Goal: Book appointment/travel/reservation

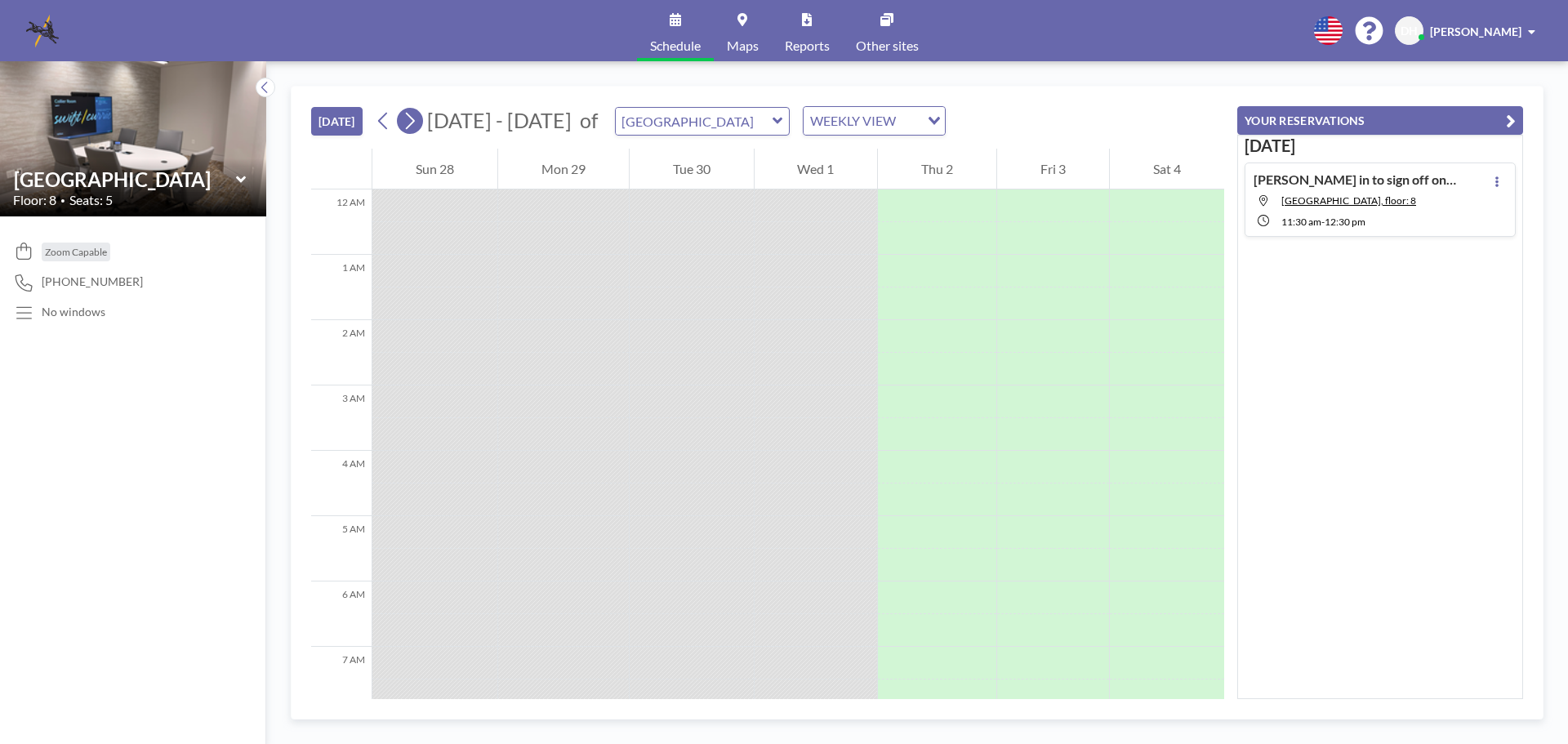
click at [417, 123] on icon at bounding box center [410, 120] width 15 height 25
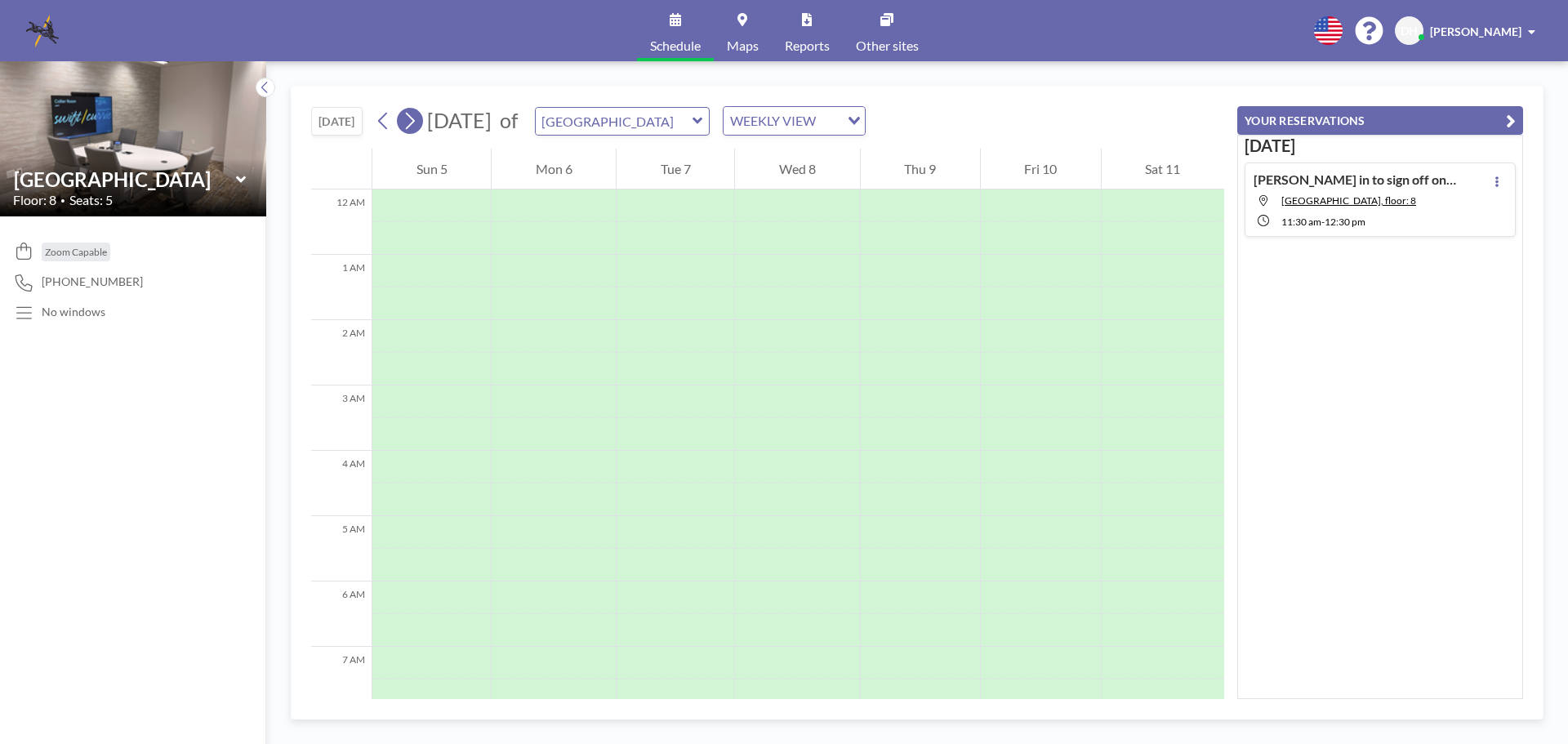
click at [417, 123] on icon at bounding box center [410, 120] width 15 height 25
click at [237, 177] on icon at bounding box center [240, 179] width 9 height 7
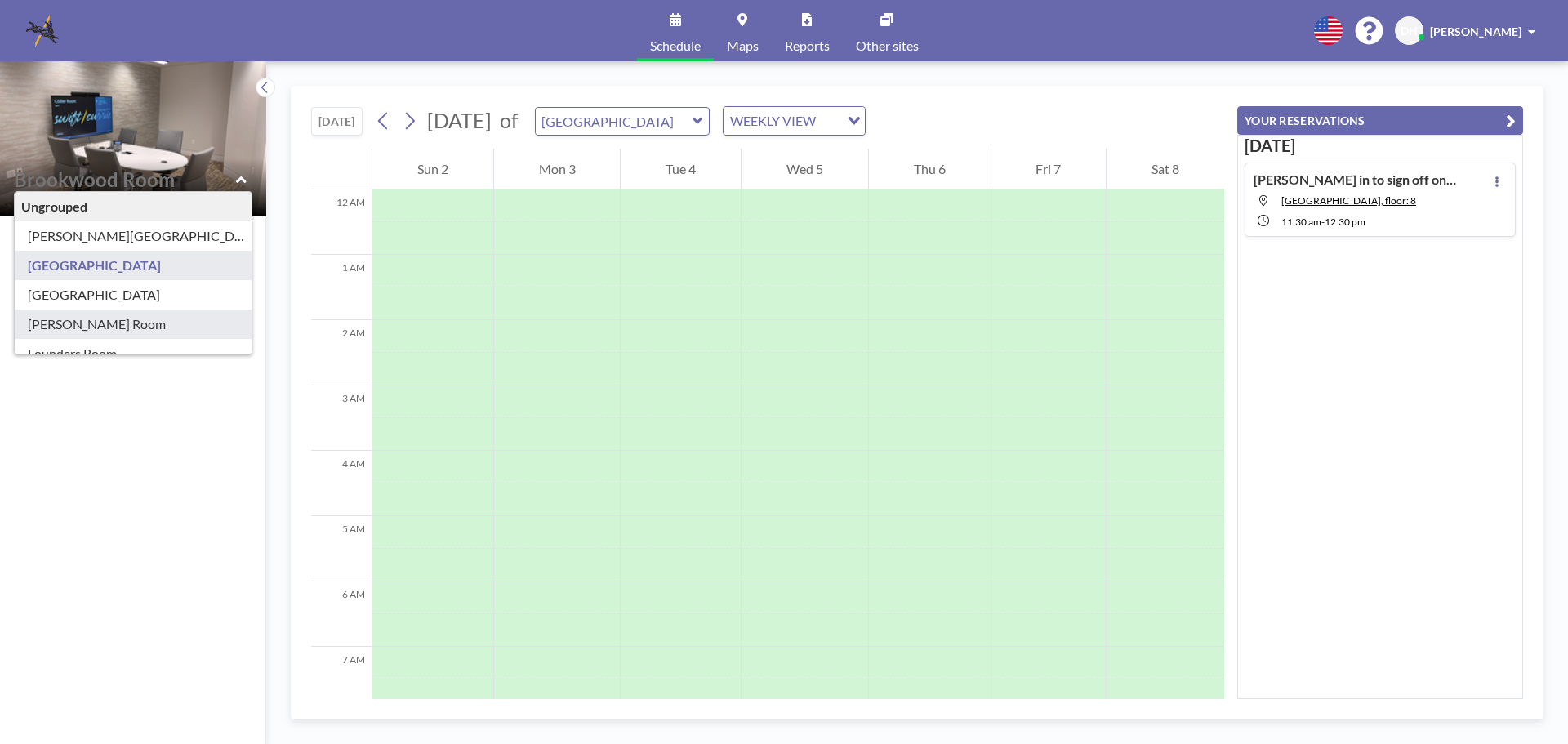
type input "[PERSON_NAME] Room"
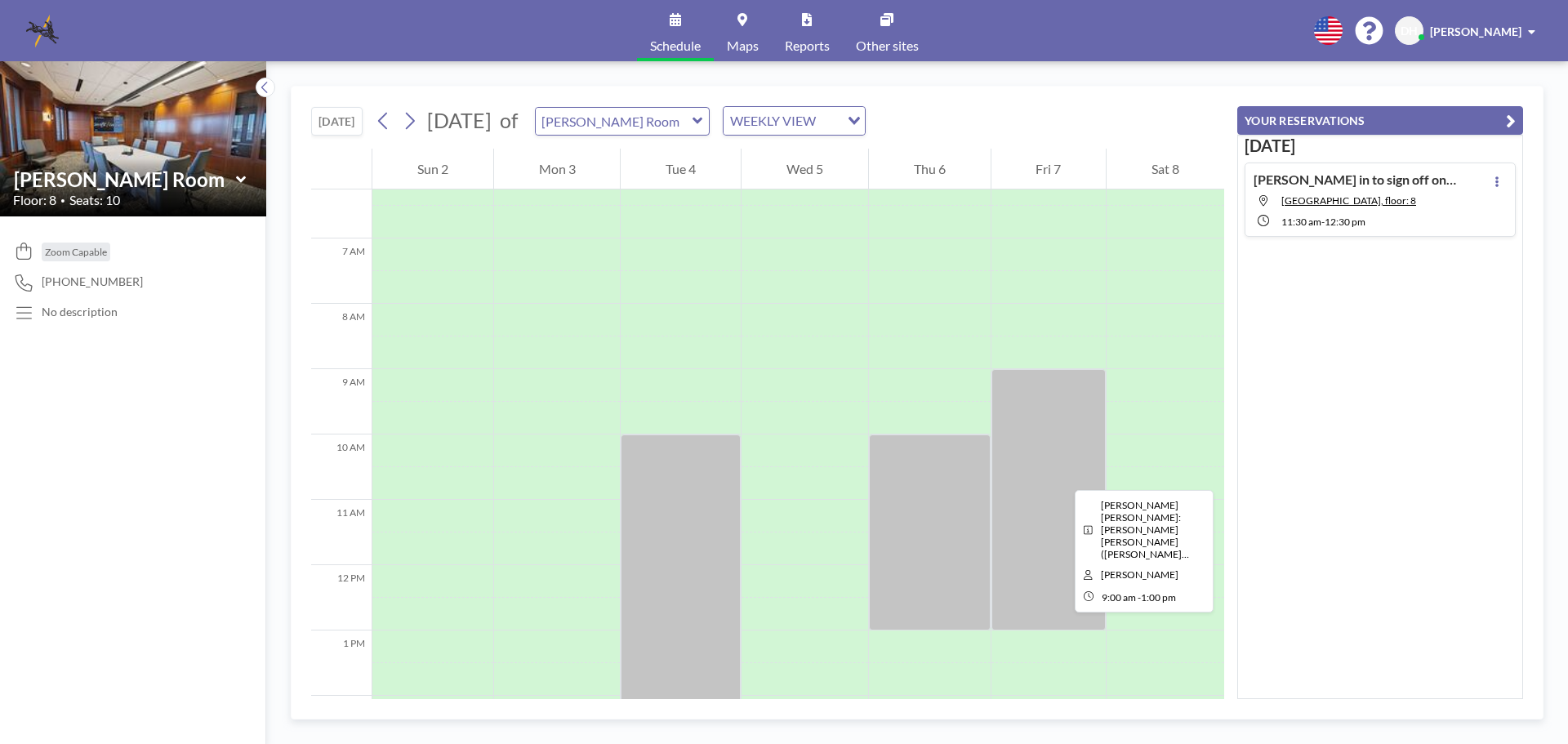
scroll to position [490, 0]
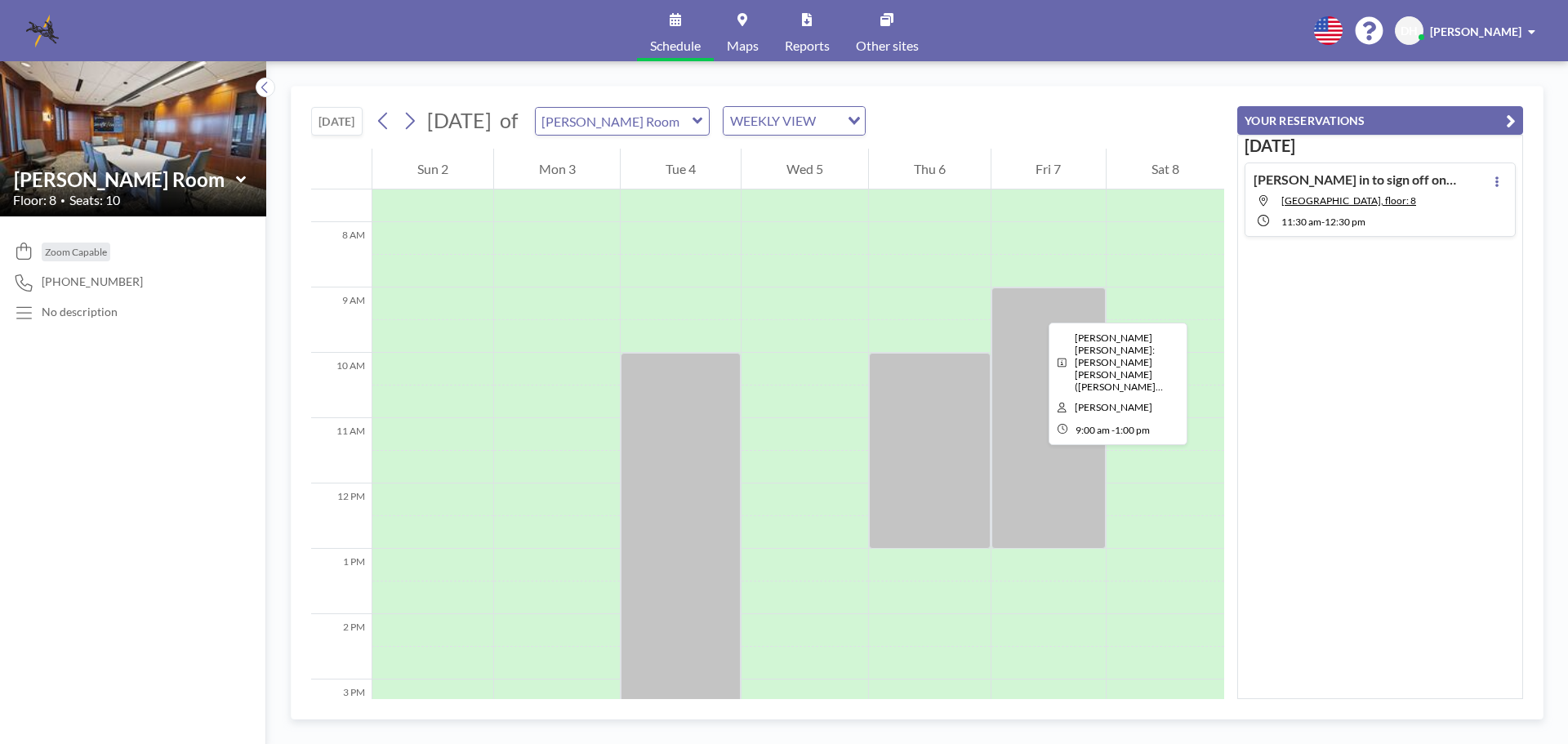
click at [1035, 308] on div at bounding box center [1049, 418] width 115 height 261
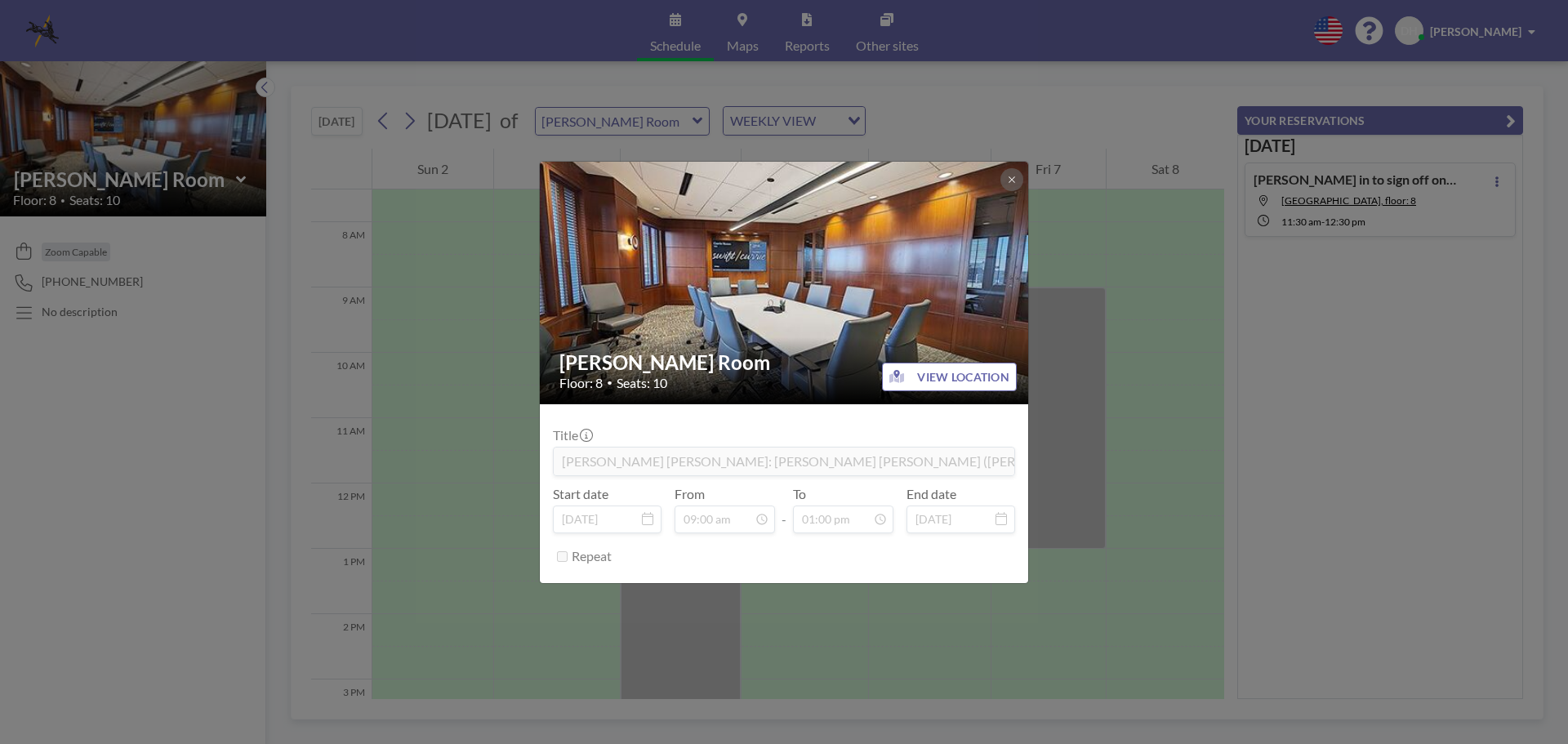
click at [1035, 308] on div "[PERSON_NAME] Room Floor: 8 • Seats: 10 VIEW LOCATION Title [PERSON_NAME] [PERS…" at bounding box center [784, 372] width 1568 height 744
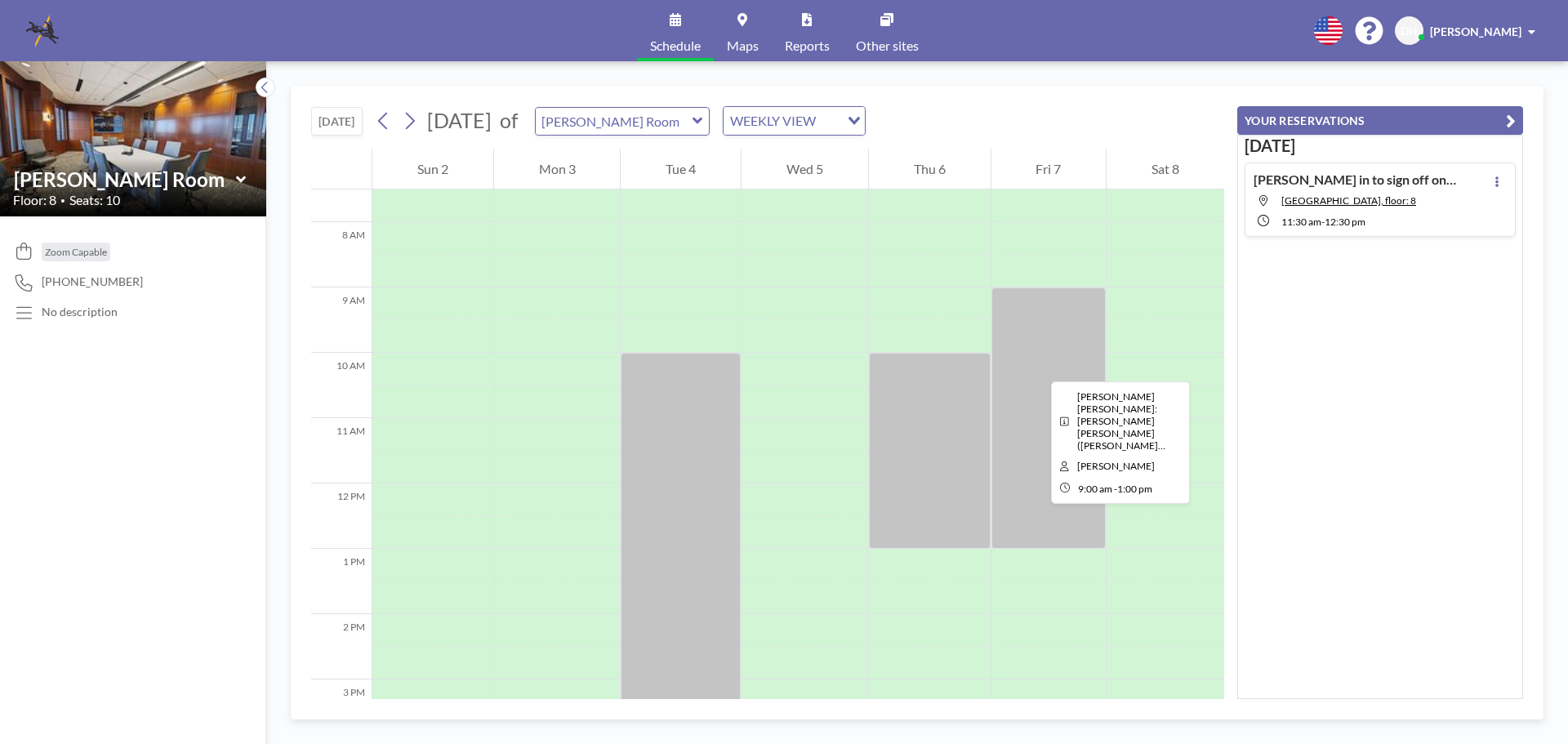
click at [1038, 367] on div at bounding box center [1049, 418] width 115 height 261
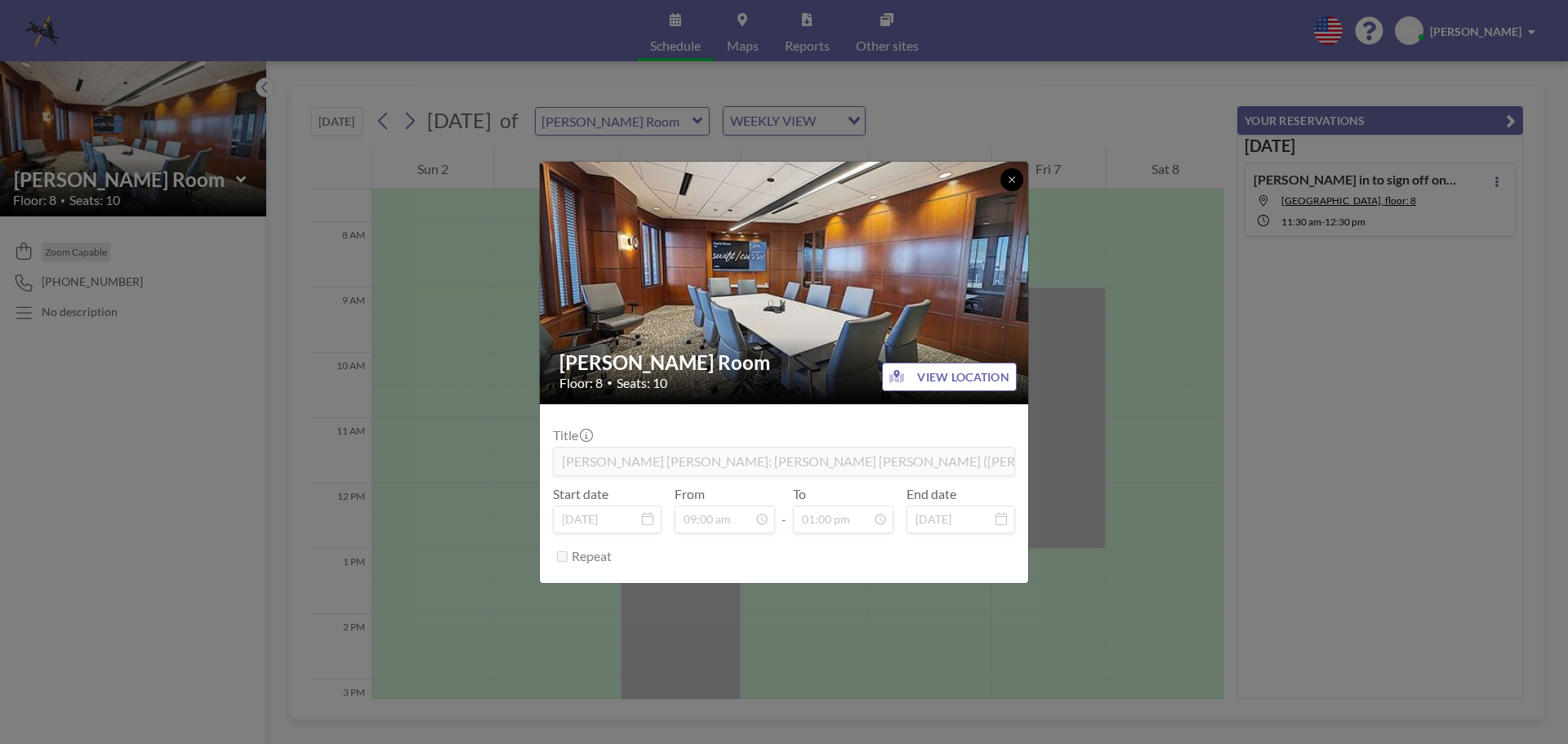
click at [1011, 179] on icon at bounding box center [1011, 179] width 6 height 6
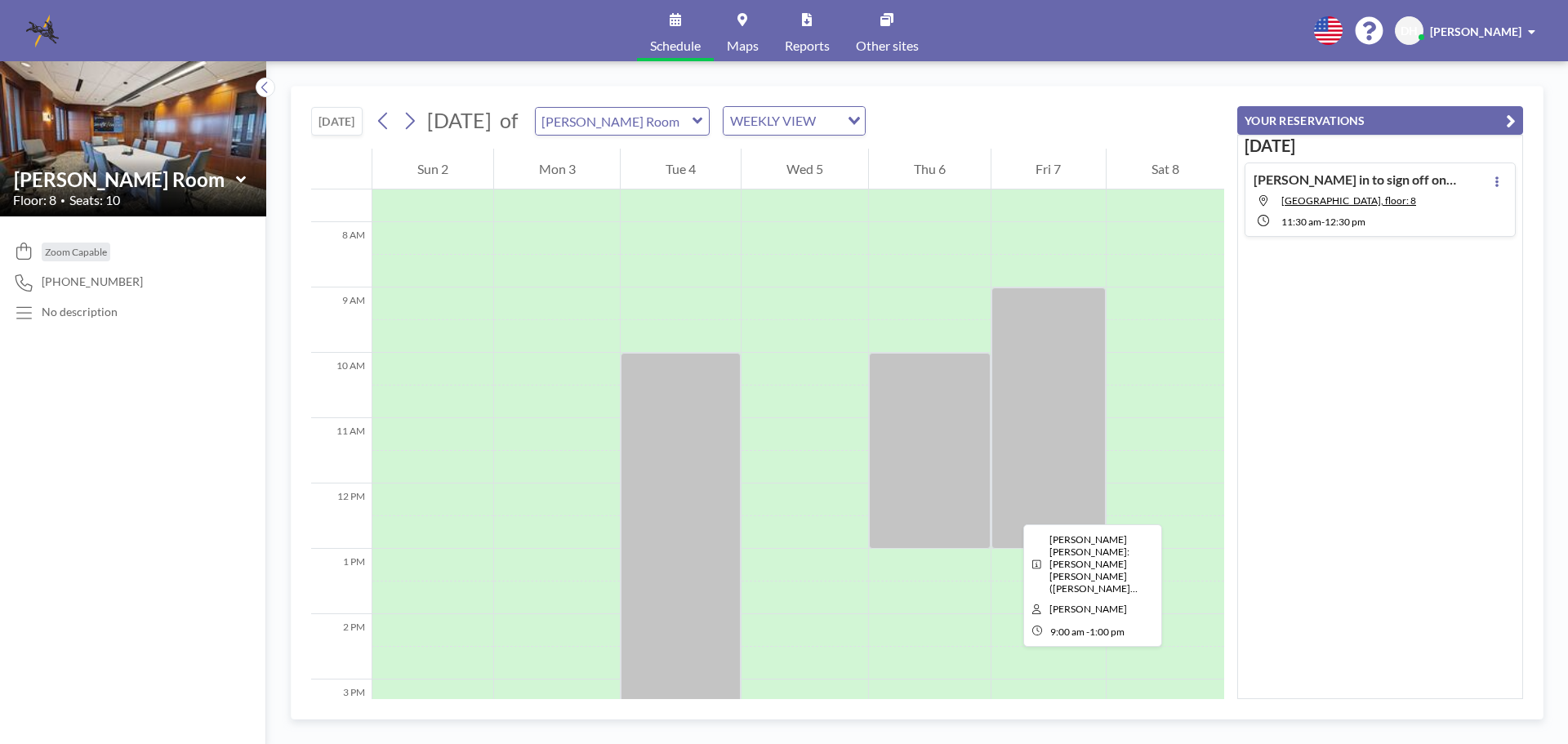
drag, startPoint x: 1011, startPoint y: 383, endPoint x: 1011, endPoint y: 509, distance: 126.0
click at [1011, 509] on div at bounding box center [1049, 418] width 115 height 261
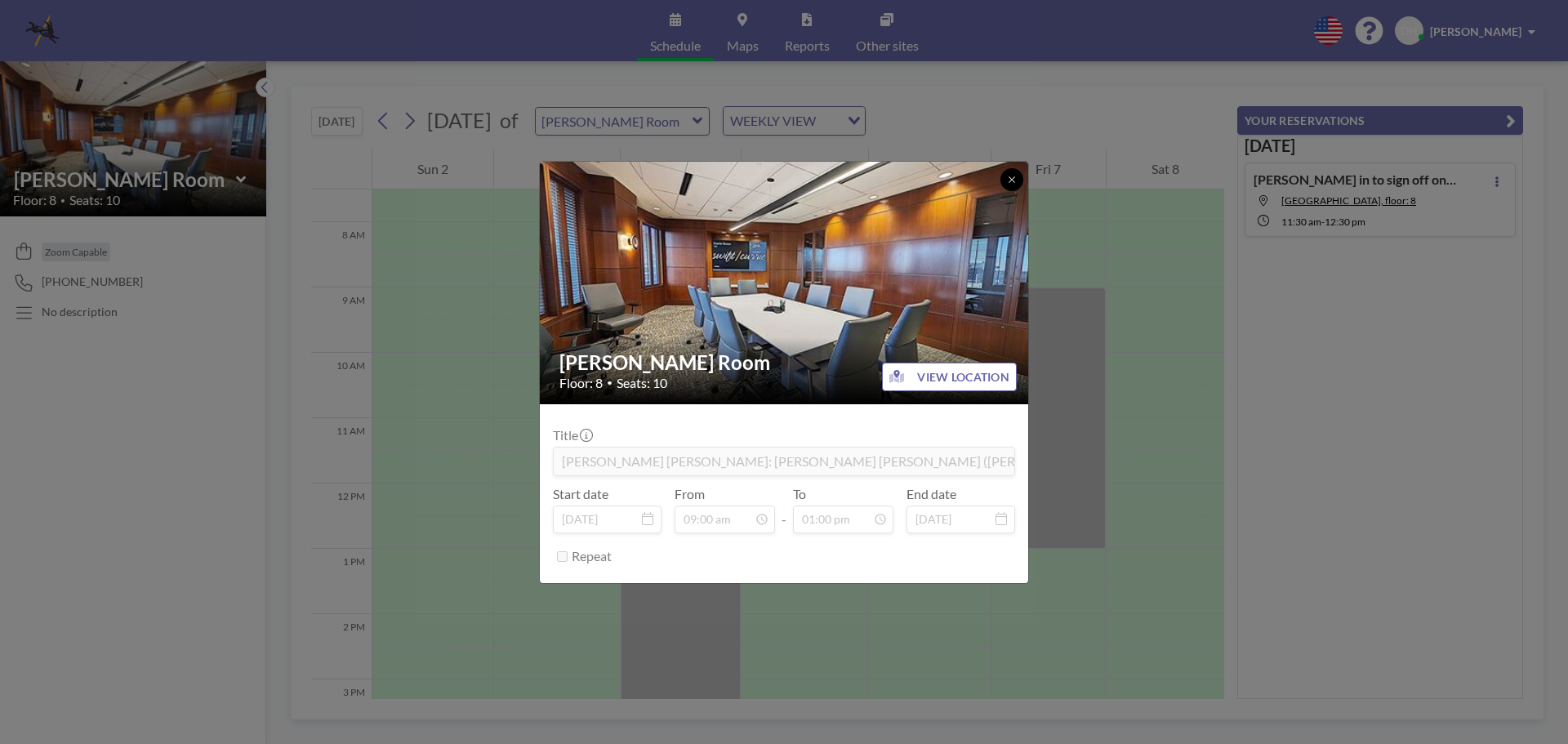
click at [1011, 181] on icon at bounding box center [1011, 179] width 6 height 6
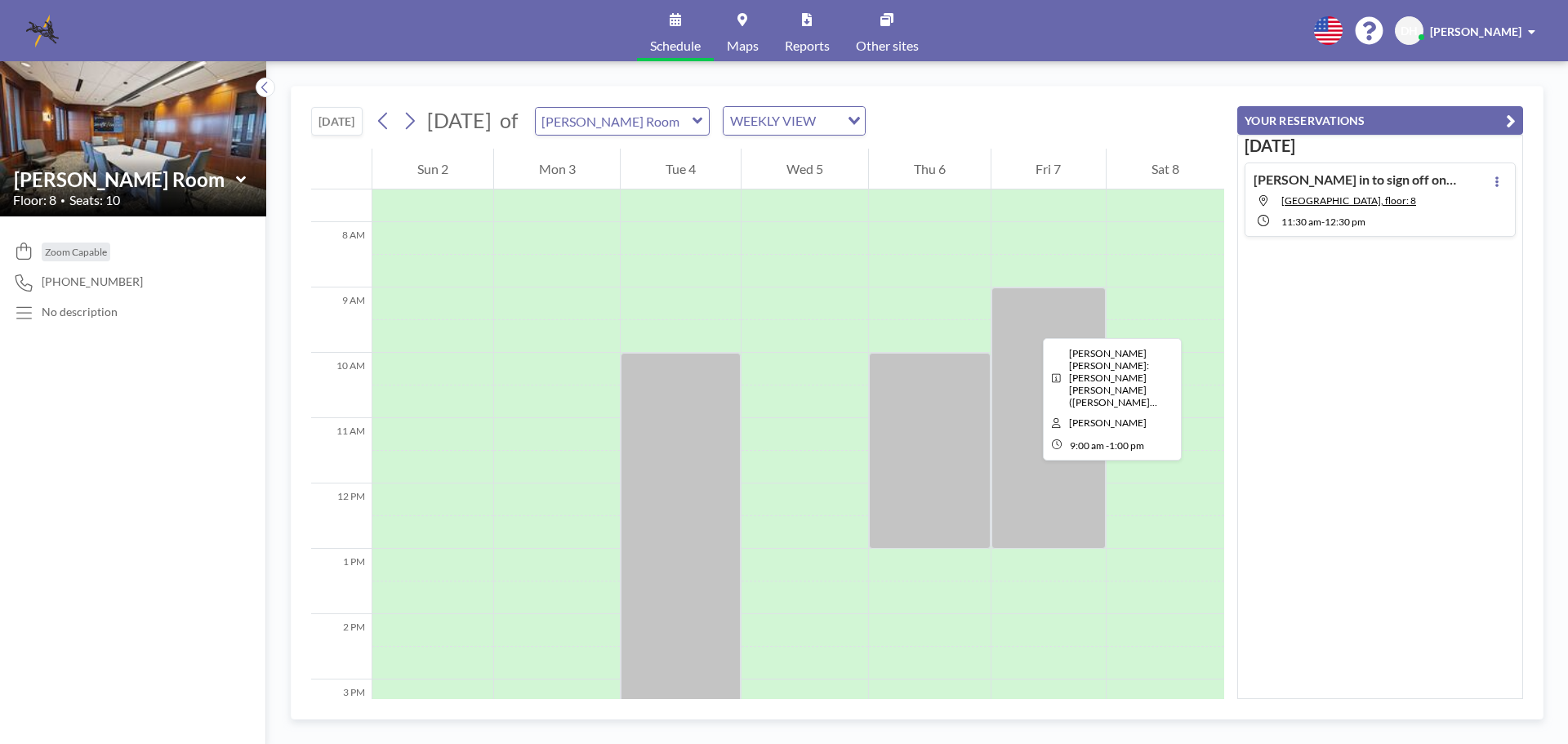
click at [1030, 323] on div at bounding box center [1049, 418] width 115 height 261
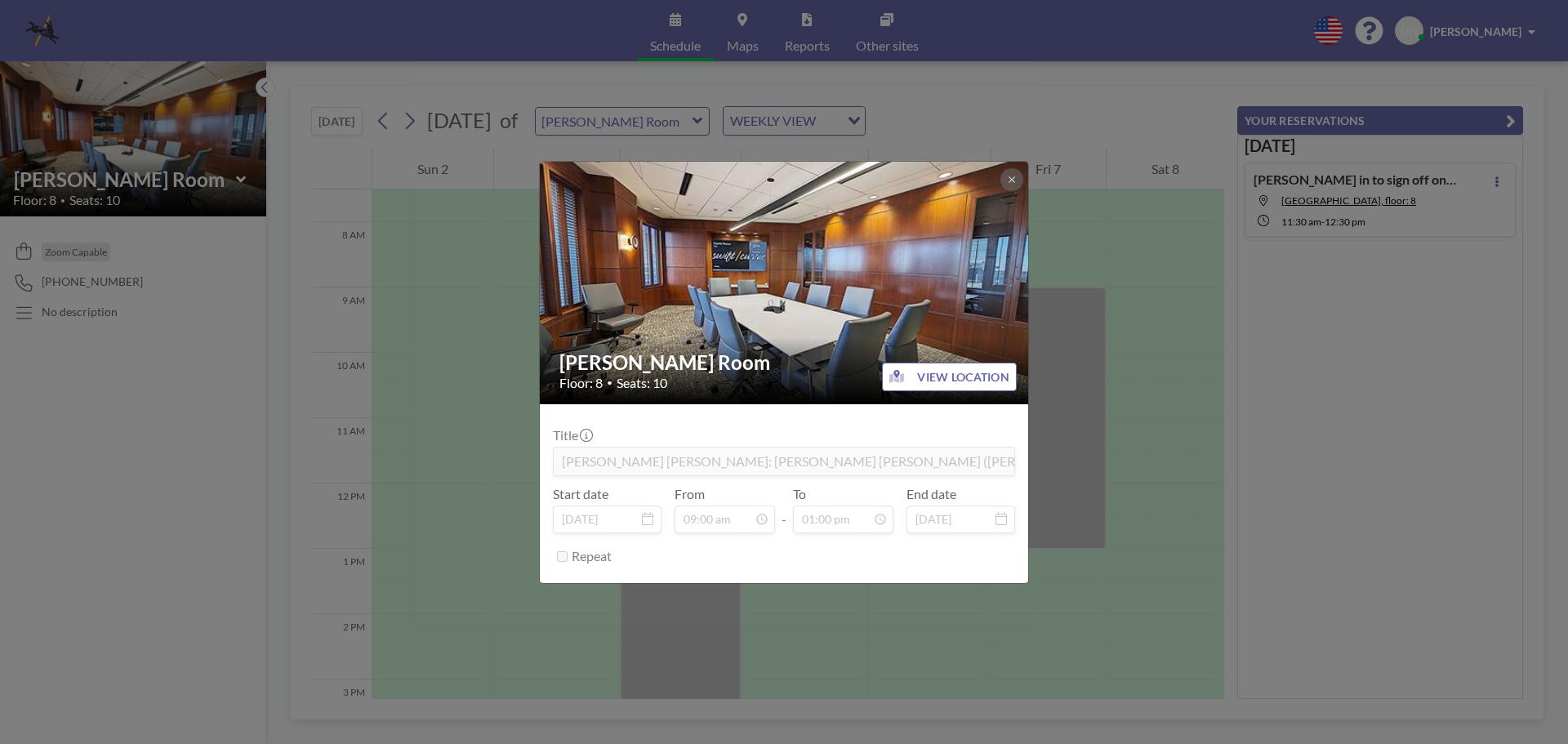
click at [797, 488] on label "To" at bounding box center [799, 493] width 13 height 16
click at [1007, 184] on button at bounding box center [1011, 179] width 23 height 23
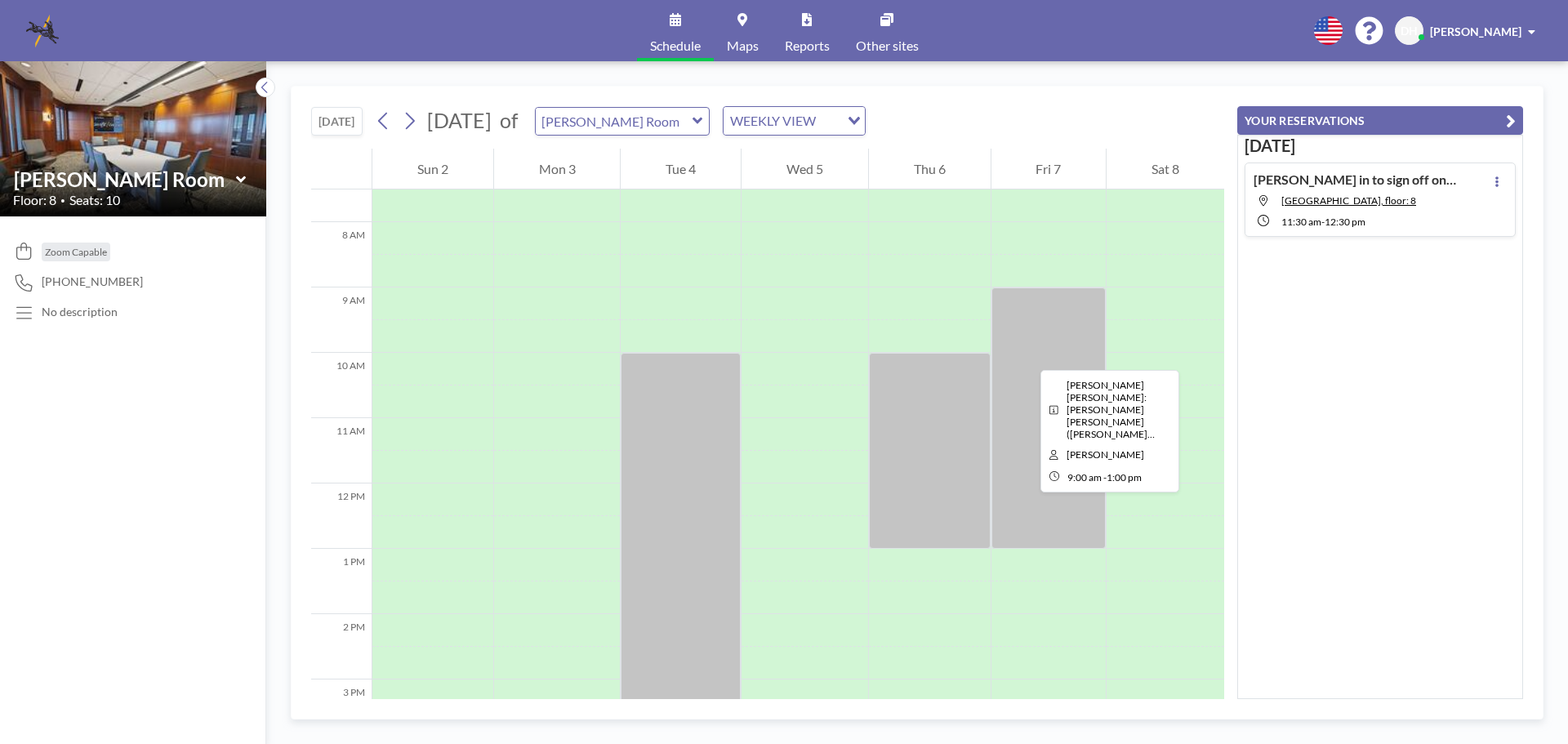
click at [1028, 356] on div at bounding box center [1049, 418] width 115 height 261
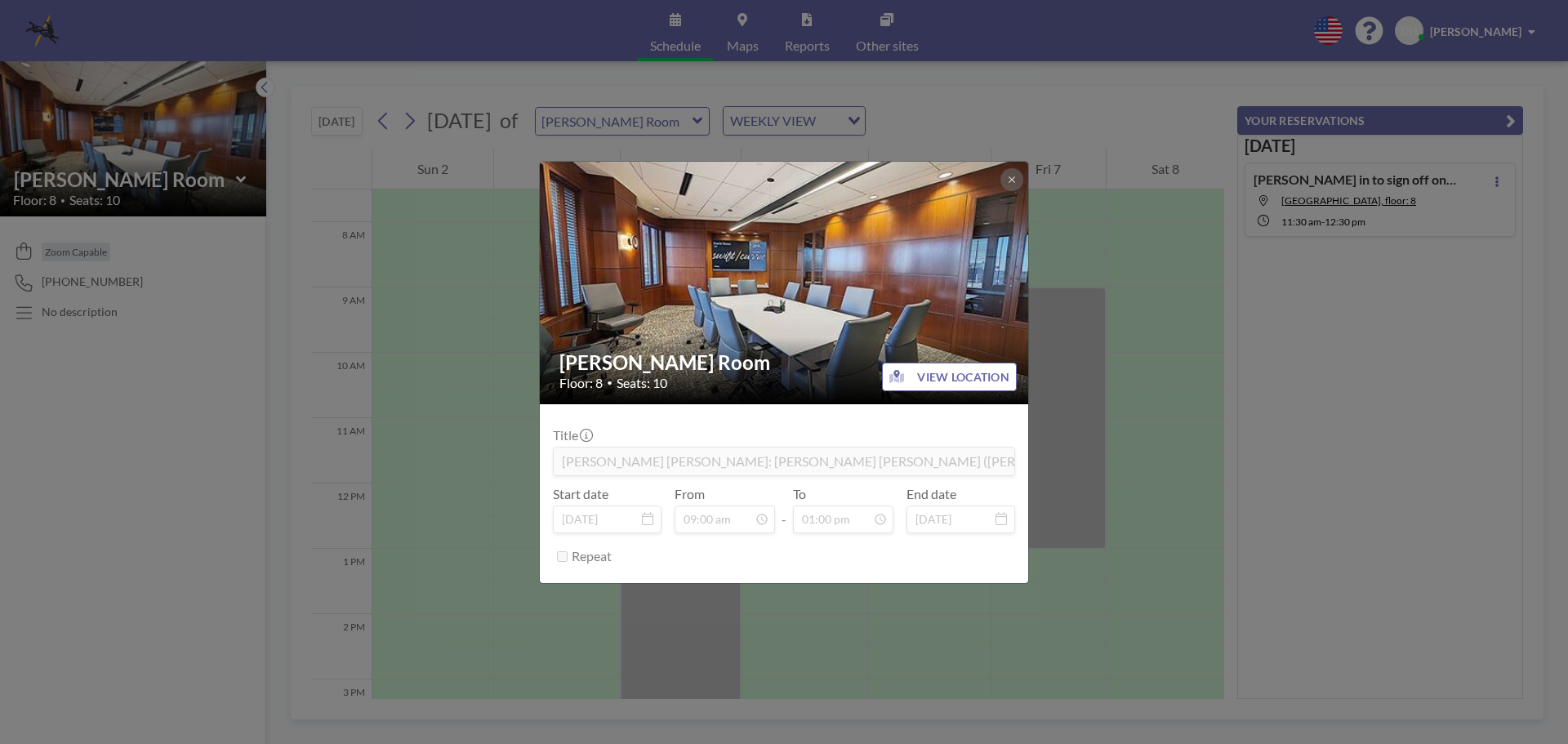
click at [775, 584] on div "[PERSON_NAME] Room Floor: 8 • Seats: 10 VIEW LOCATION Title [PERSON_NAME] [PERS…" at bounding box center [784, 372] width 1568 height 744
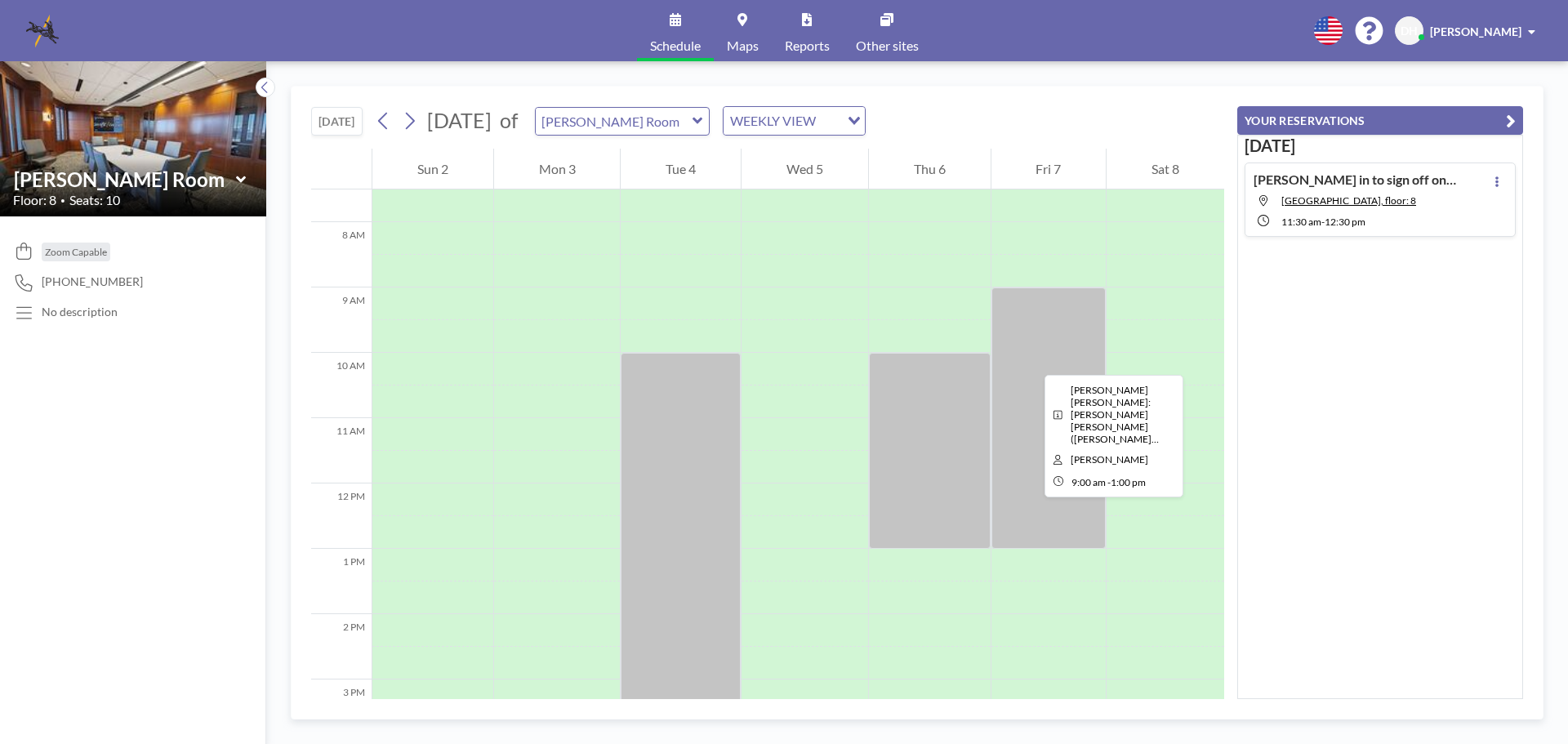
click at [1032, 360] on div at bounding box center [1049, 418] width 115 height 261
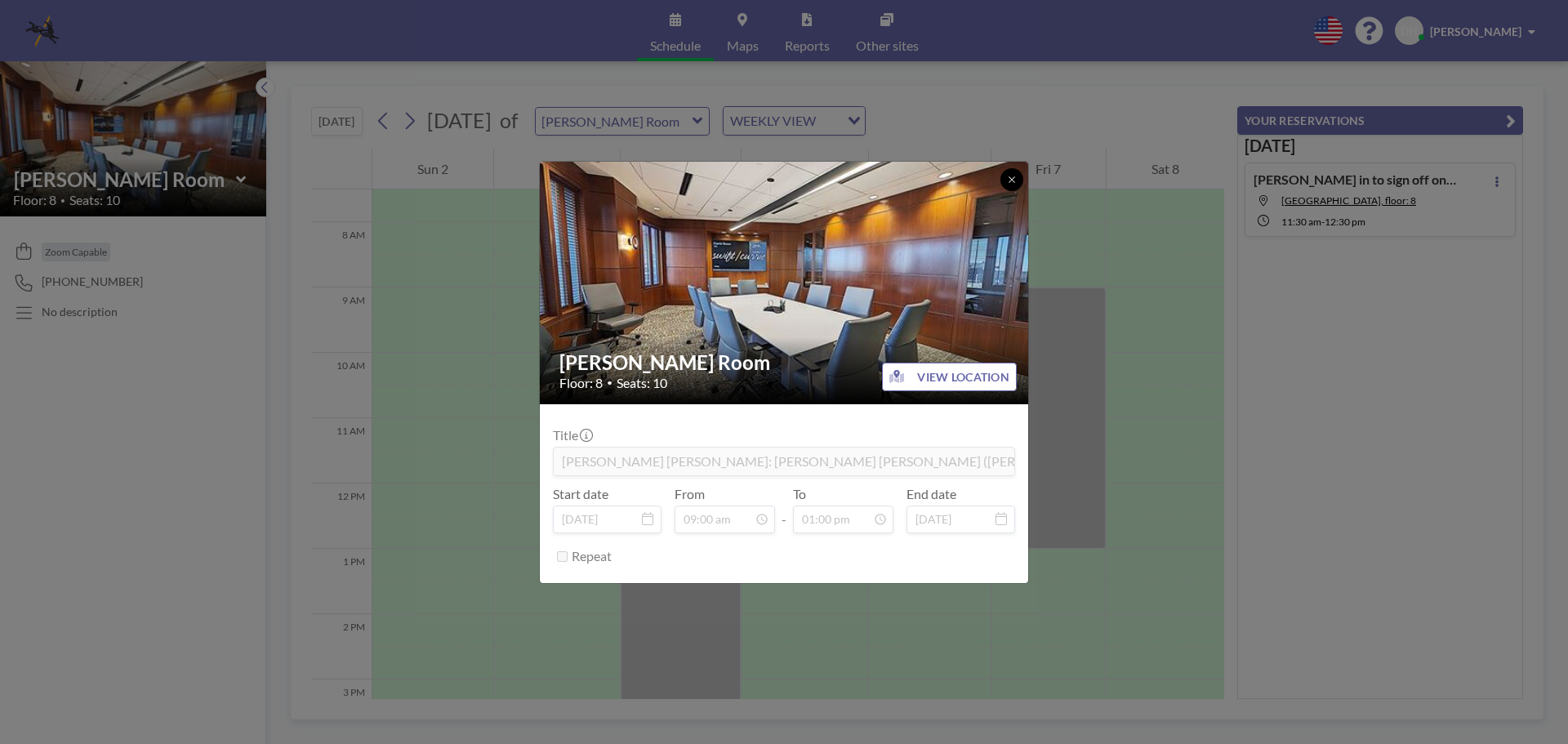
click at [1015, 176] on icon at bounding box center [1011, 179] width 9 height 9
